Goal: Download file/media

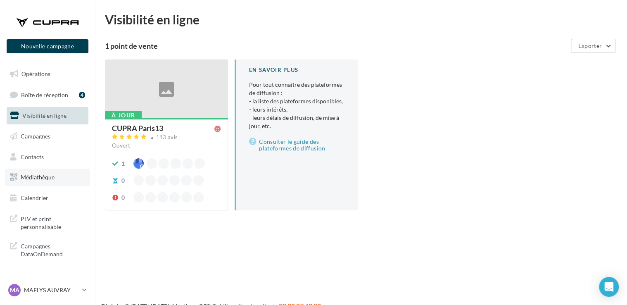
click at [48, 183] on link "Médiathèque" at bounding box center [47, 177] width 85 height 17
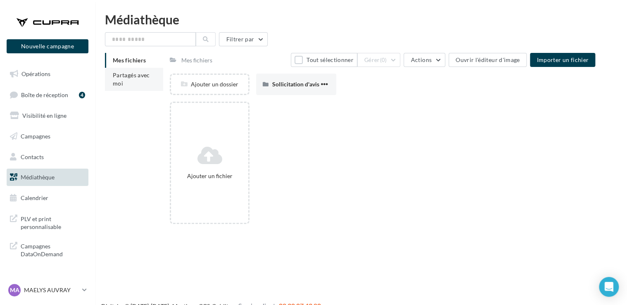
click at [129, 80] on li "Partagés avec moi" at bounding box center [134, 79] width 58 height 23
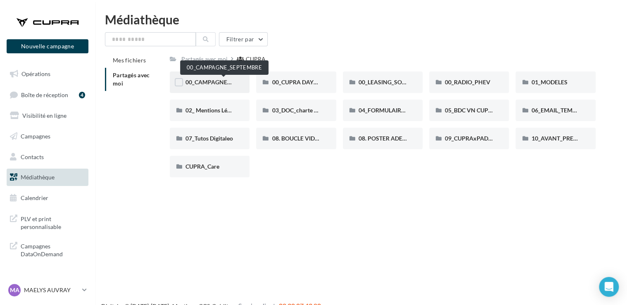
click at [226, 84] on span "00_CAMPAGNE_SEPTEMBRE" at bounding box center [223, 81] width 77 height 7
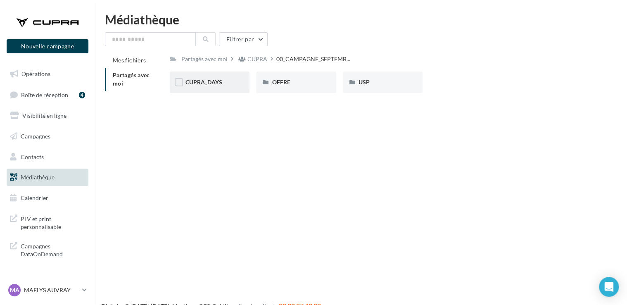
click at [228, 87] on div "CUPRA_DAYS" at bounding box center [210, 81] width 80 height 21
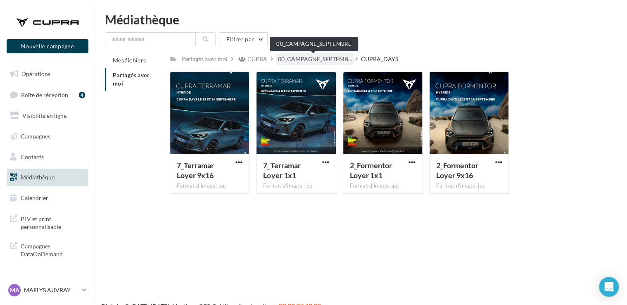
click at [335, 59] on span "00_CAMPAGNE_SEPTEMB..." at bounding box center [315, 59] width 74 height 8
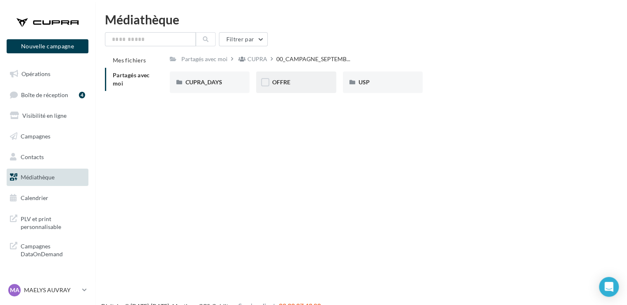
click at [296, 83] on div "OFFRE" at bounding box center [296, 82] width 48 height 8
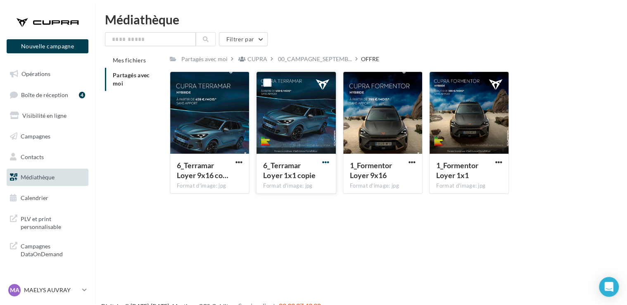
click at [324, 163] on span "button" at bounding box center [325, 162] width 7 height 7
click at [318, 174] on button "Télécharger" at bounding box center [289, 178] width 83 height 21
click at [356, 252] on div "Nouvelle campagne Nouvelle campagne Opérations Boîte de réception 4 Visibilité …" at bounding box center [313, 165] width 627 height 305
click at [496, 164] on span "button" at bounding box center [498, 162] width 7 height 7
click at [477, 179] on button "Télécharger" at bounding box center [462, 178] width 83 height 21
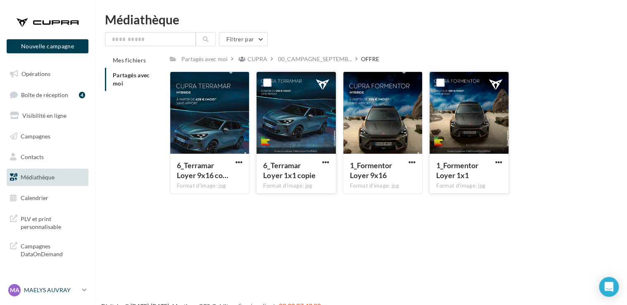
click at [66, 290] on p "MAELYS AUVRAY" at bounding box center [51, 290] width 55 height 8
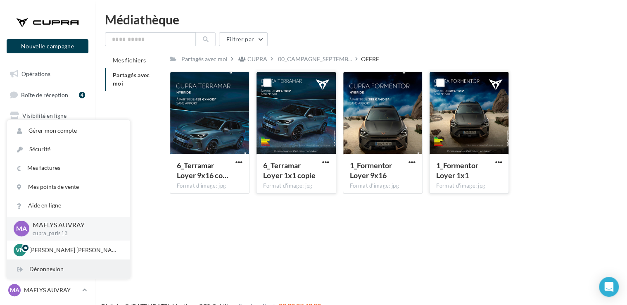
click at [65, 265] on div "Déconnexion" at bounding box center [68, 269] width 123 height 19
